Goal: Find specific page/section

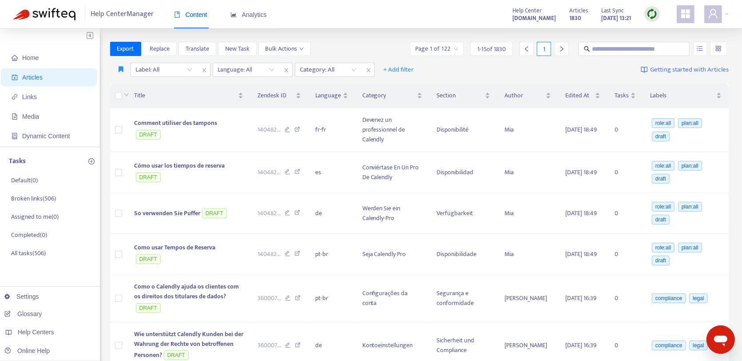
click at [655, 15] on img at bounding box center [652, 13] width 11 height 11
click at [672, 44] on link "Full Sync" at bounding box center [668, 46] width 32 height 10
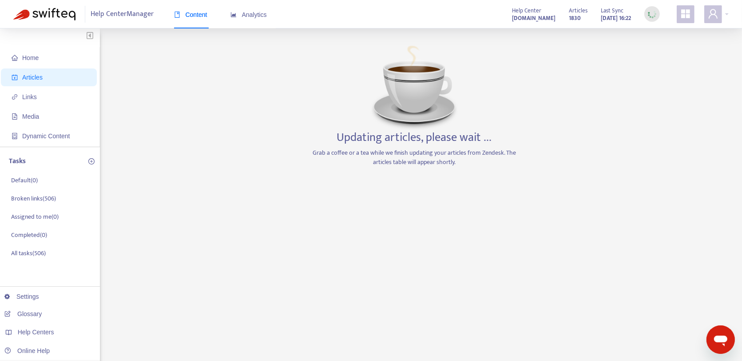
click at [51, 67] on ul "Home Articles Links Media Dynamic Content" at bounding box center [50, 97] width 100 height 100
click at [37, 86] on ul "Home Articles Links Media Dynamic Content" at bounding box center [50, 97] width 100 height 100
click at [40, 80] on span "Articles" at bounding box center [32, 77] width 20 height 7
click at [52, 59] on span "Home" at bounding box center [51, 58] width 78 height 18
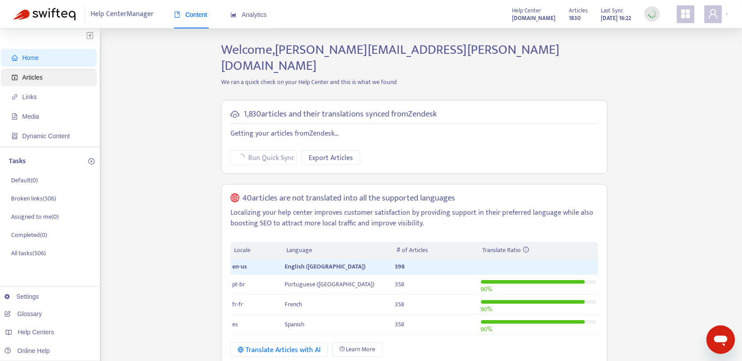
click at [46, 74] on span "Articles" at bounding box center [51, 77] width 78 height 18
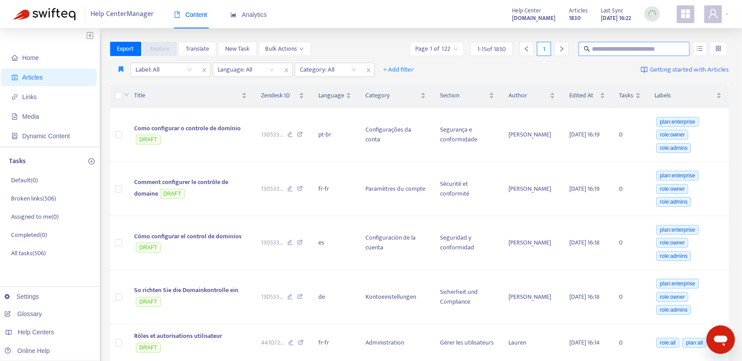
click at [609, 52] on input "text" at bounding box center [634, 49] width 85 height 10
paste input "**********"
type input "**********"
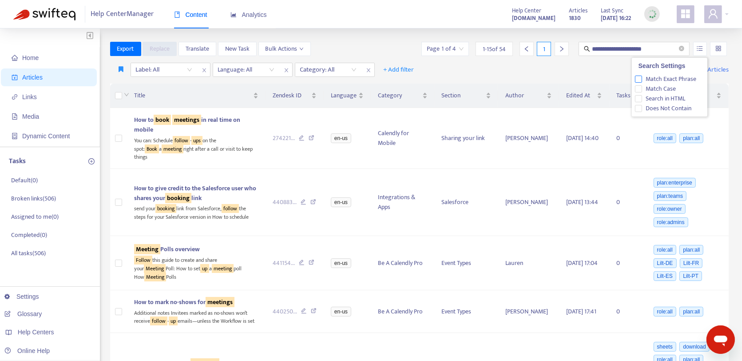
click at [683, 79] on span "Match Exact Phrase" at bounding box center [671, 79] width 58 height 10
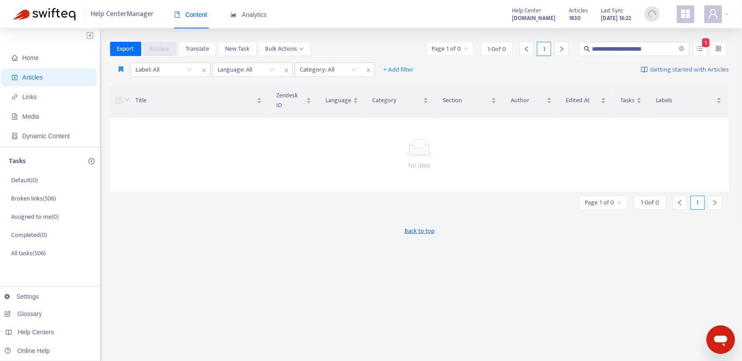
click at [435, 27] on div "Help Center Manager Content Analytics Help Center [DOMAIN_NAME] Articles 1830 L…" at bounding box center [371, 14] width 742 height 28
